Goal: Task Accomplishment & Management: Use online tool/utility

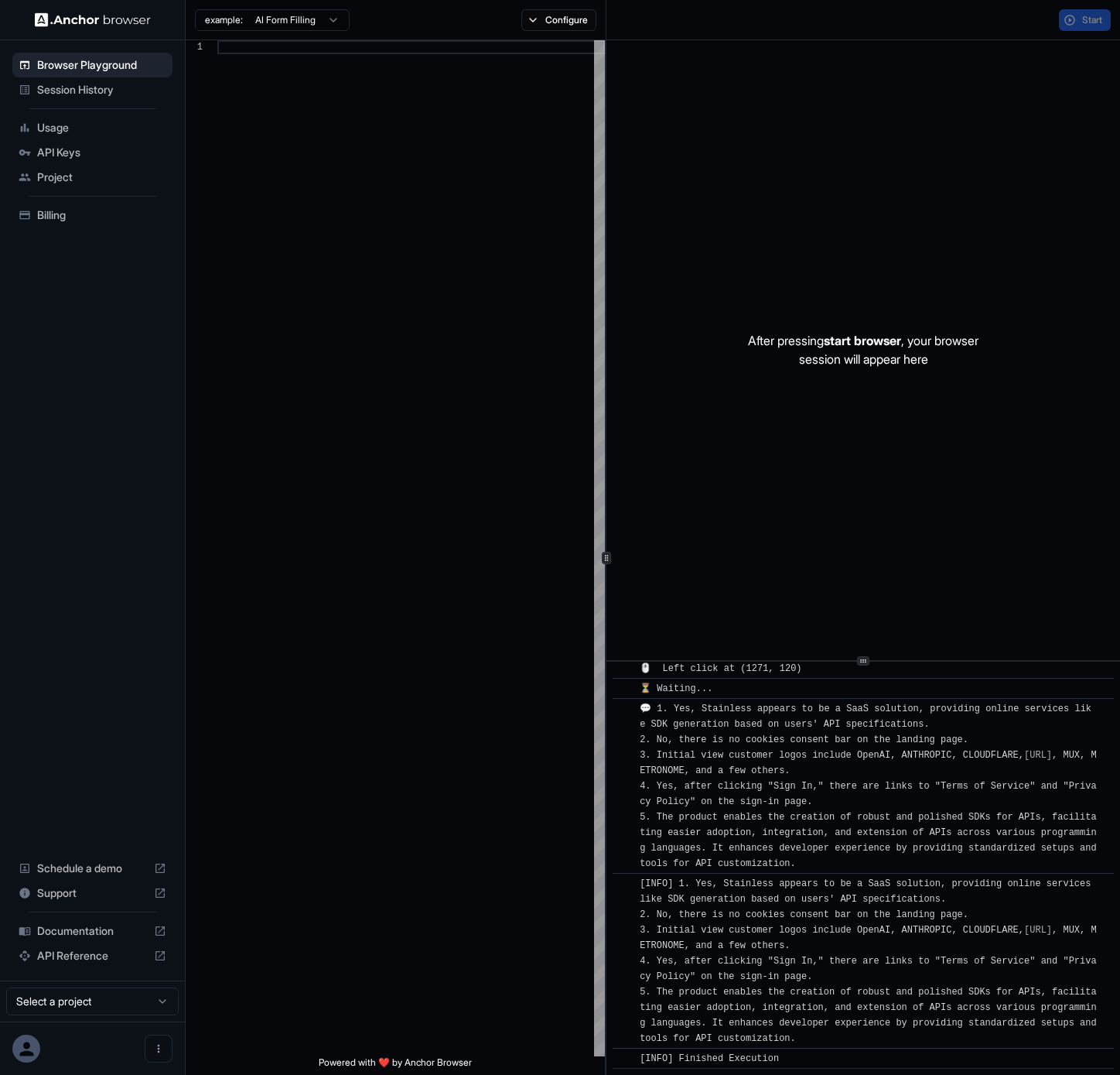
scroll to position [97, 0]
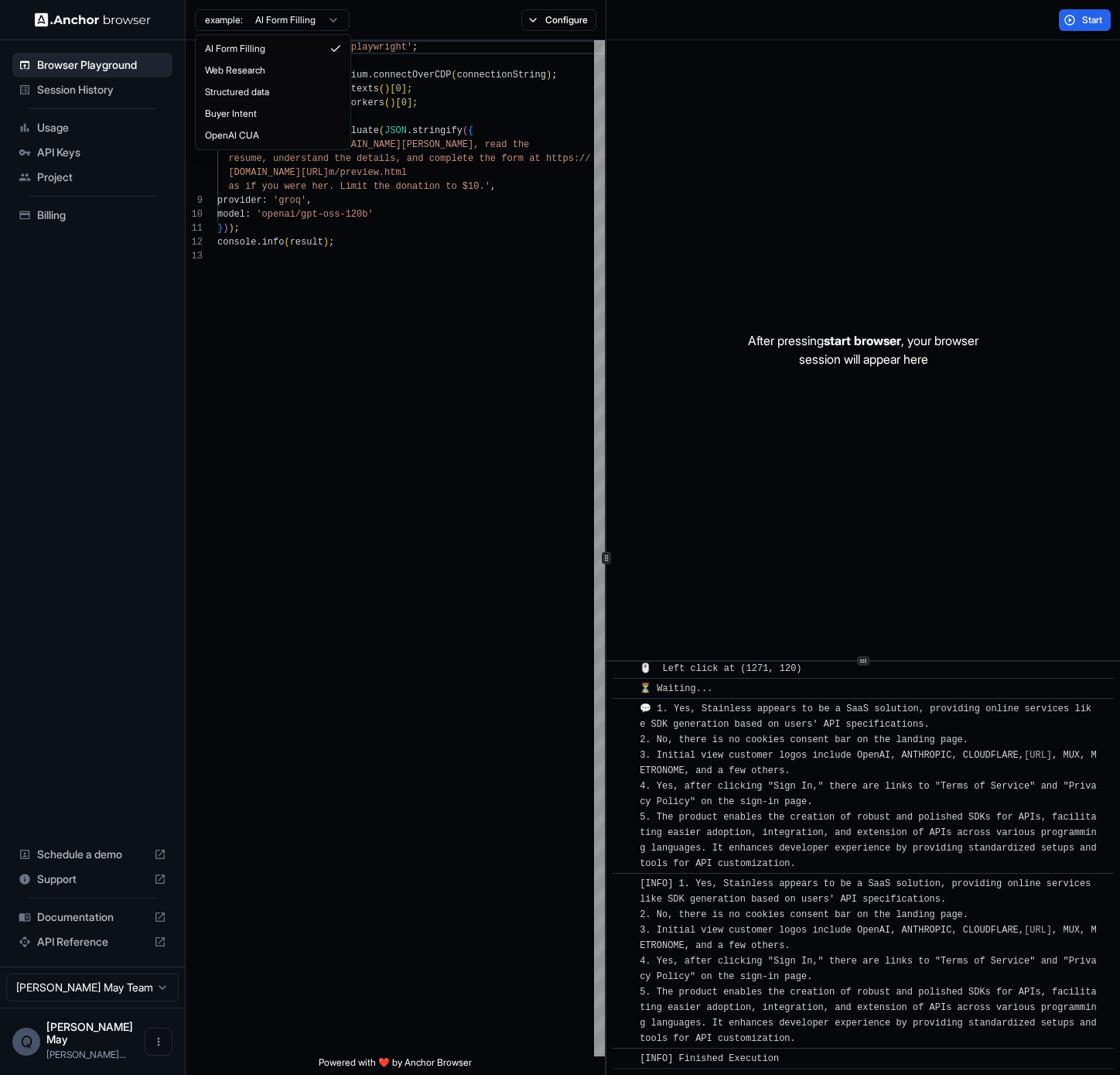
click at [309, 20] on html "Browser Playground Session History Usage API Keys Project Billing Schedule a de…" at bounding box center [560, 537] width 1120 height 1075
click at [40, 106] on html "Browser Playground Session History Usage API Keys Project Billing Schedule a de…" at bounding box center [560, 537] width 1120 height 1075
click at [307, 22] on html "Browser Playground Session History Usage API Keys Project Billing Schedule a de…" at bounding box center [560, 537] width 1120 height 1075
type textarea "**********"
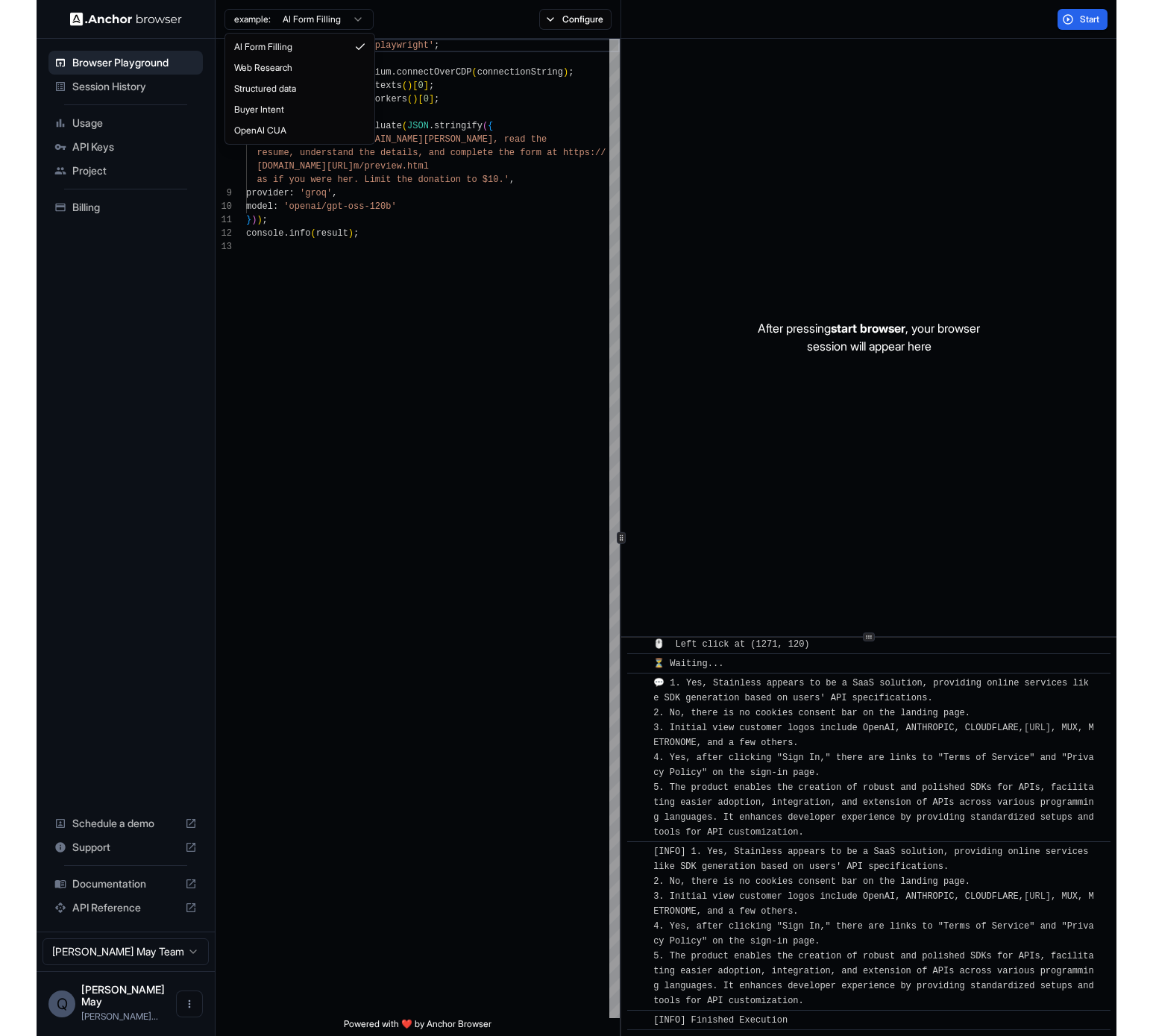
scroll to position [134, 0]
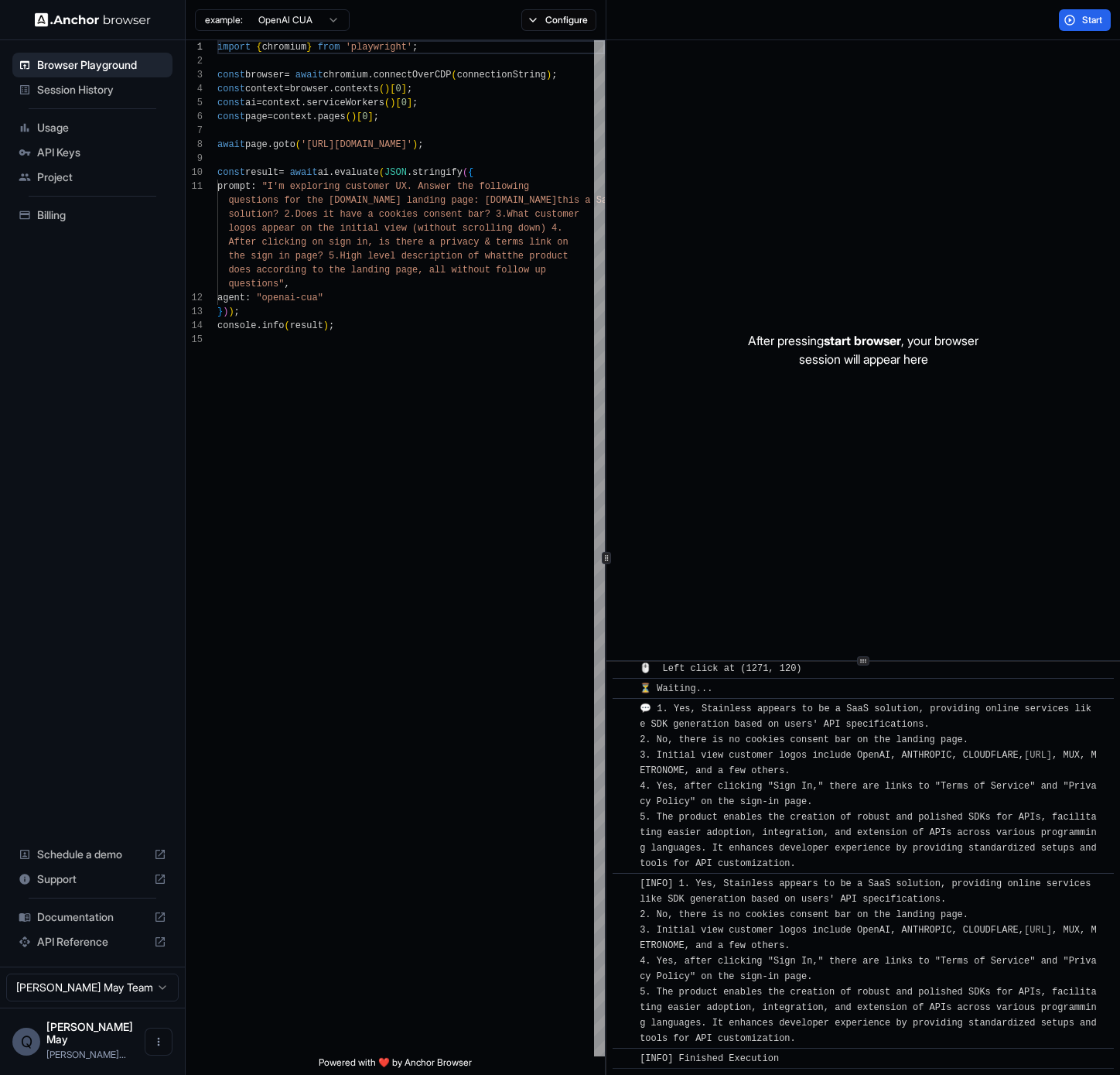
click at [96, 925] on span "Documentation" at bounding box center [92, 916] width 111 height 15
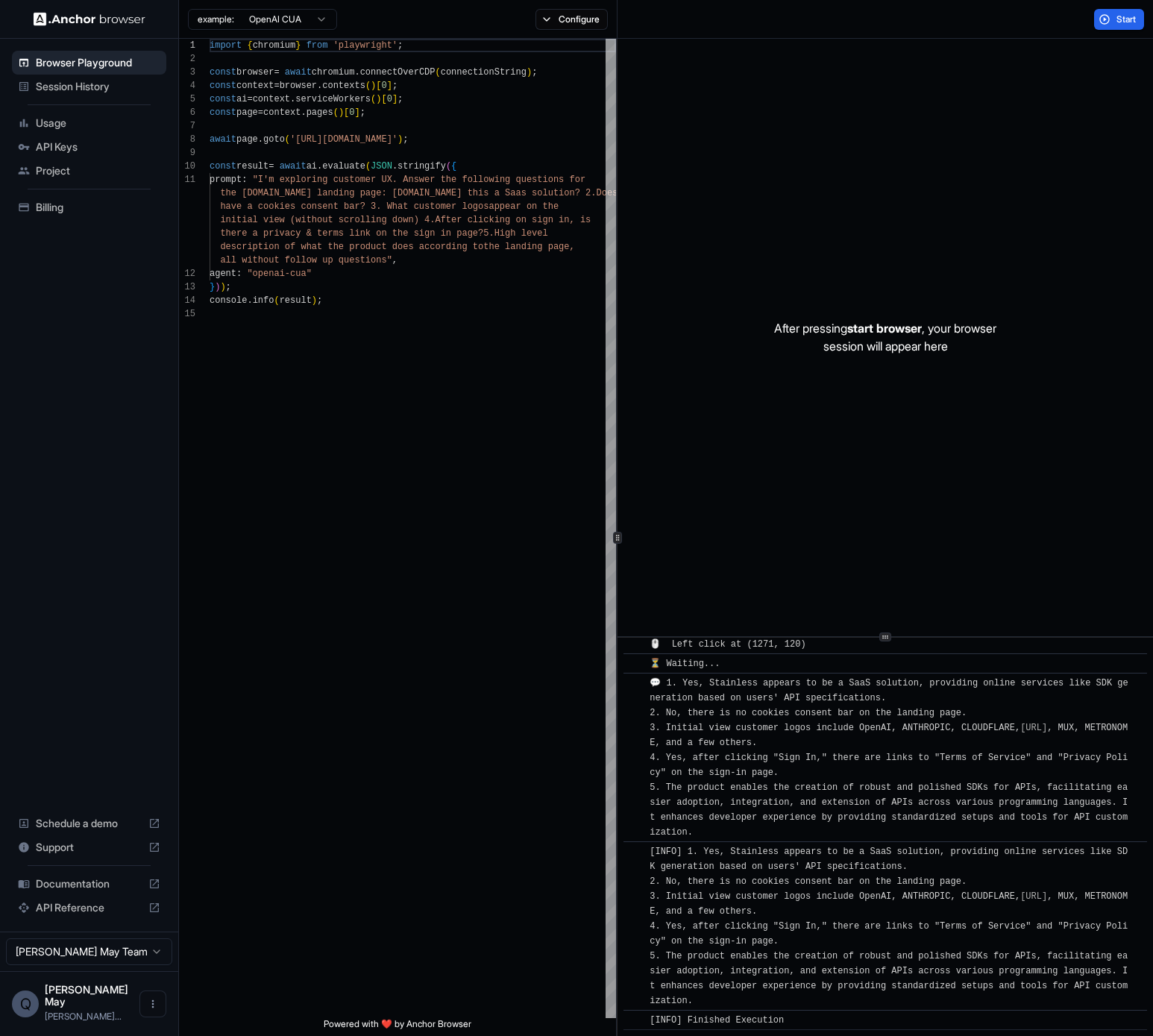
click at [92, 146] on span "API Keys" at bounding box center [98, 147] width 125 height 14
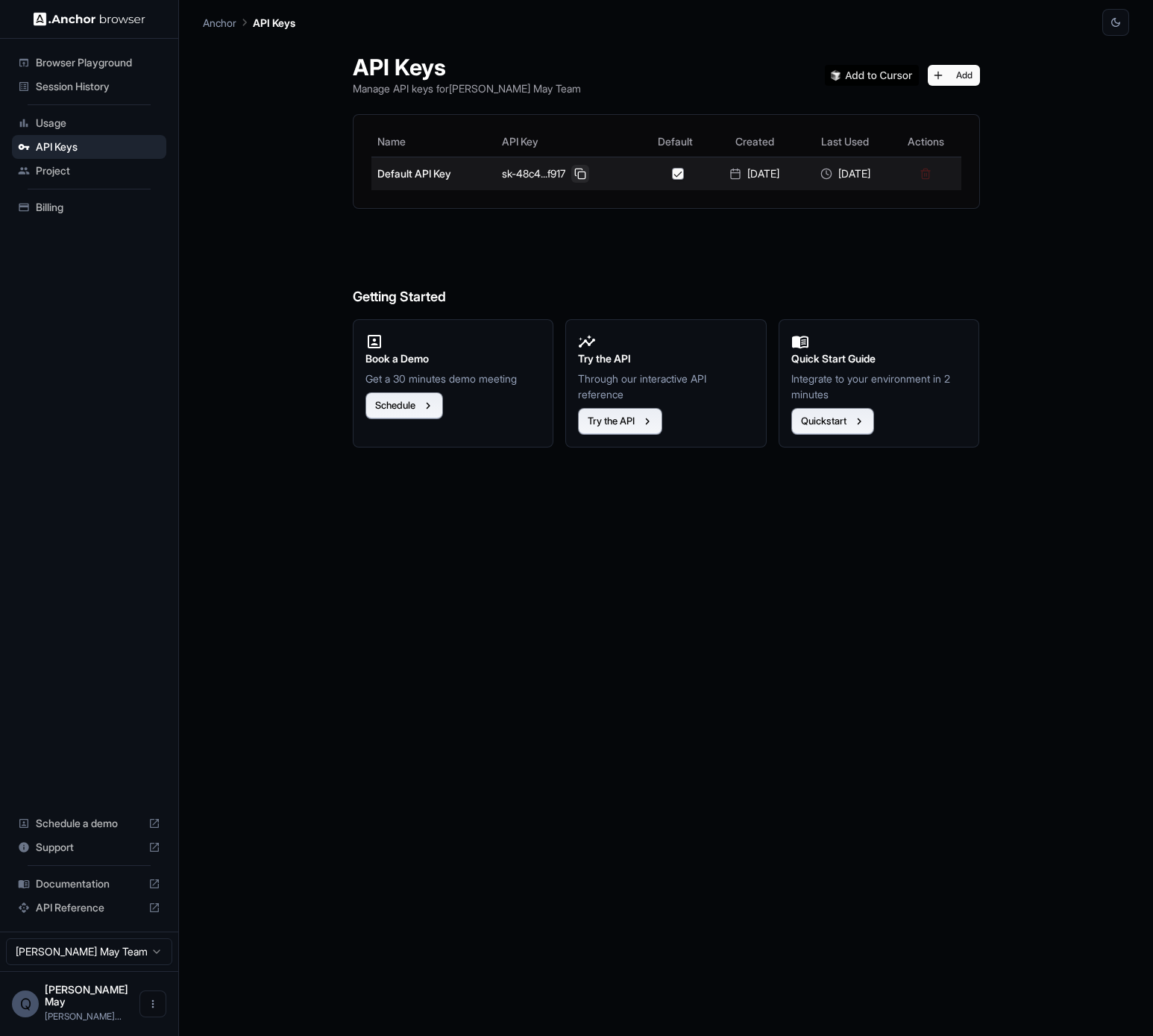
click at [571, 177] on button at bounding box center [580, 173] width 18 height 18
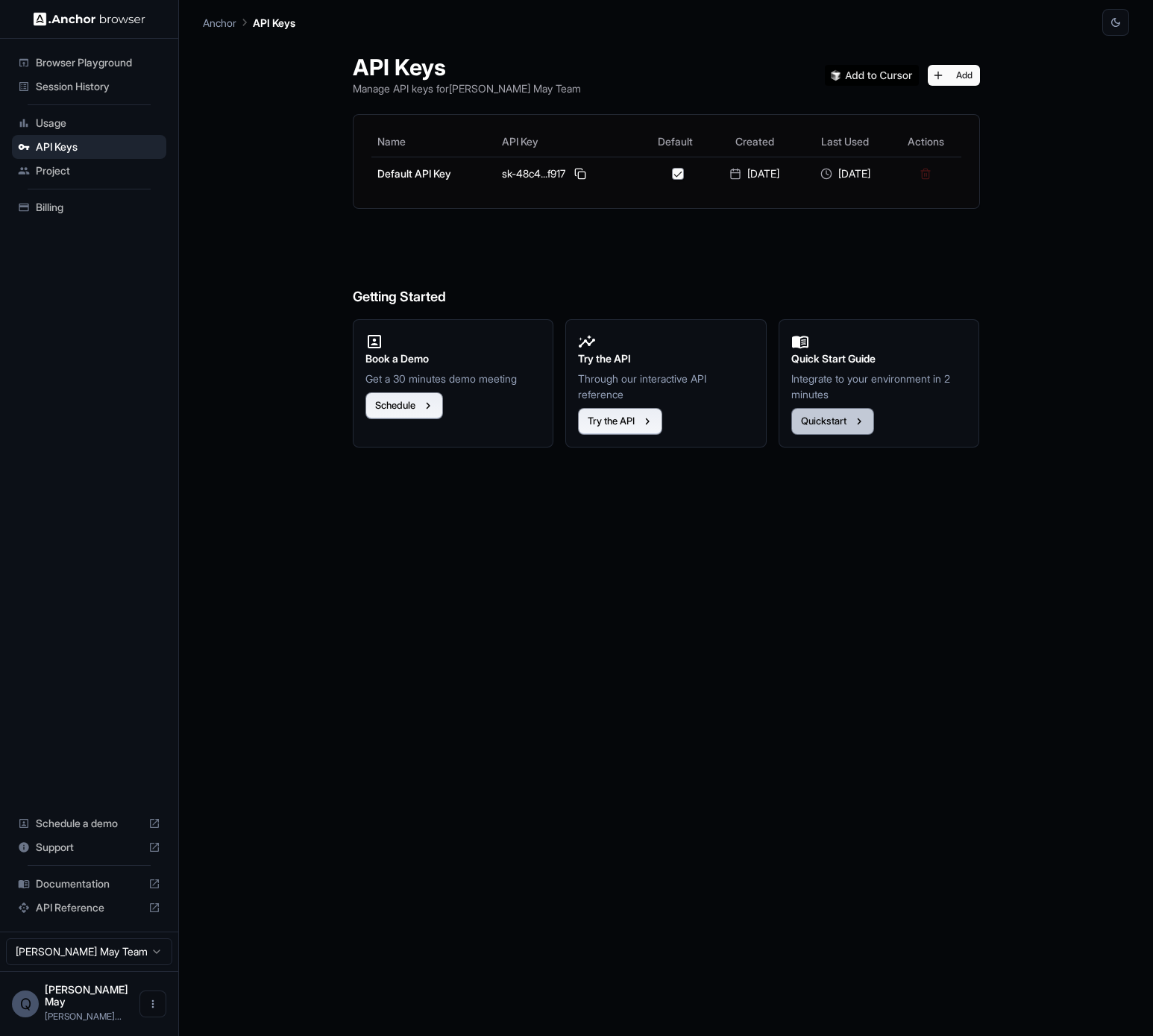
click at [850, 427] on button "Quickstart" at bounding box center [832, 420] width 83 height 26
